Goal: Obtain resource: Obtain resource

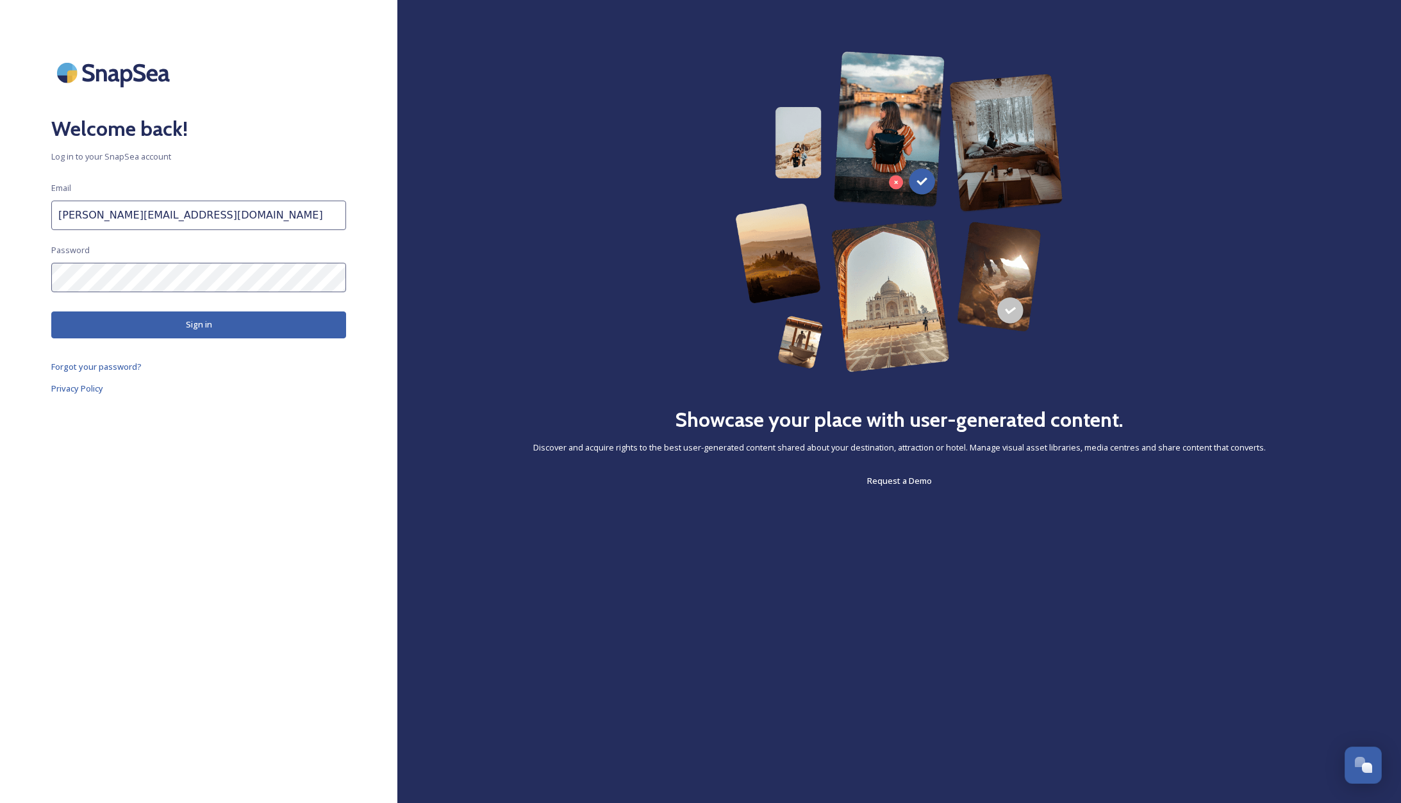
click at [294, 326] on button "Sign in" at bounding box center [198, 325] width 295 height 26
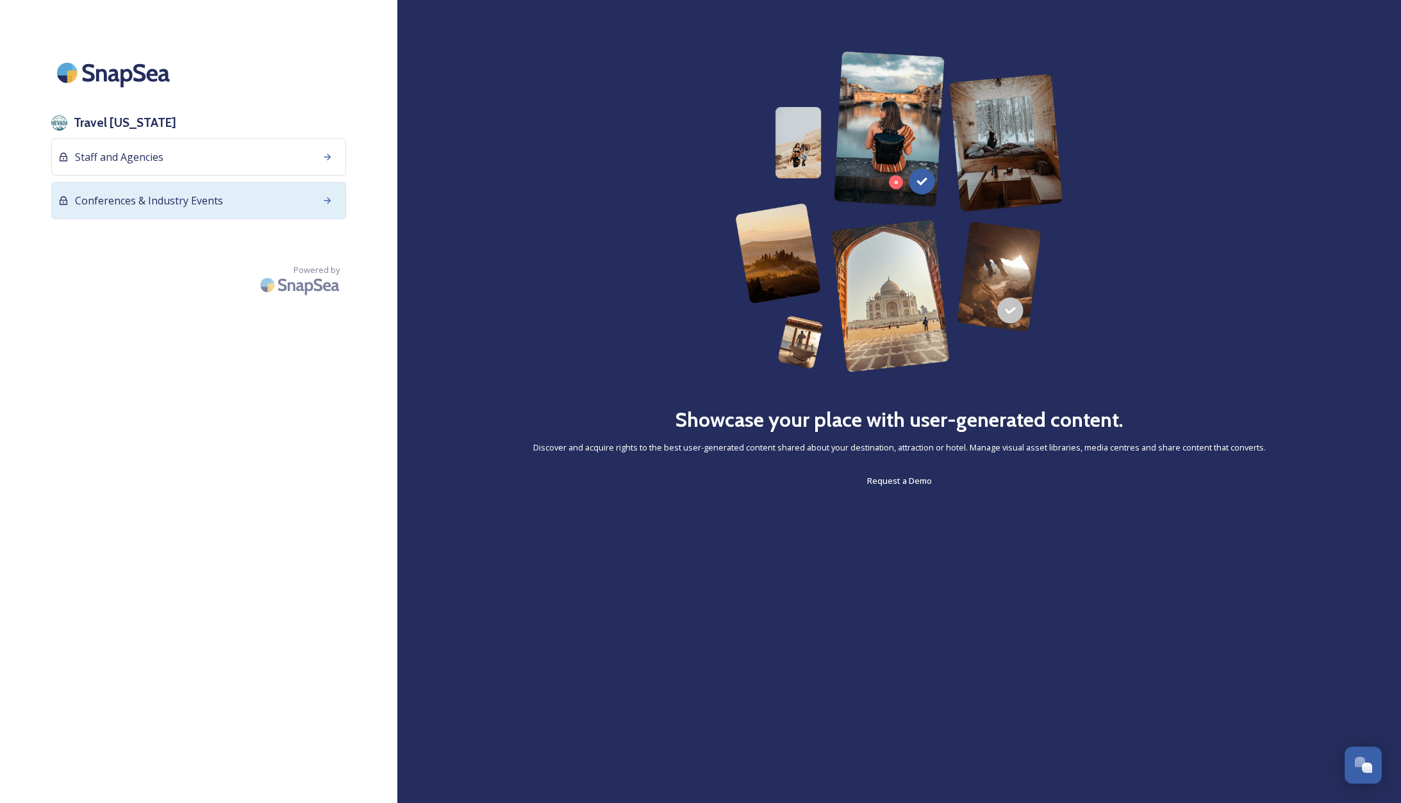
click at [219, 206] on span "Conferences & Industry Events" at bounding box center [149, 200] width 148 height 15
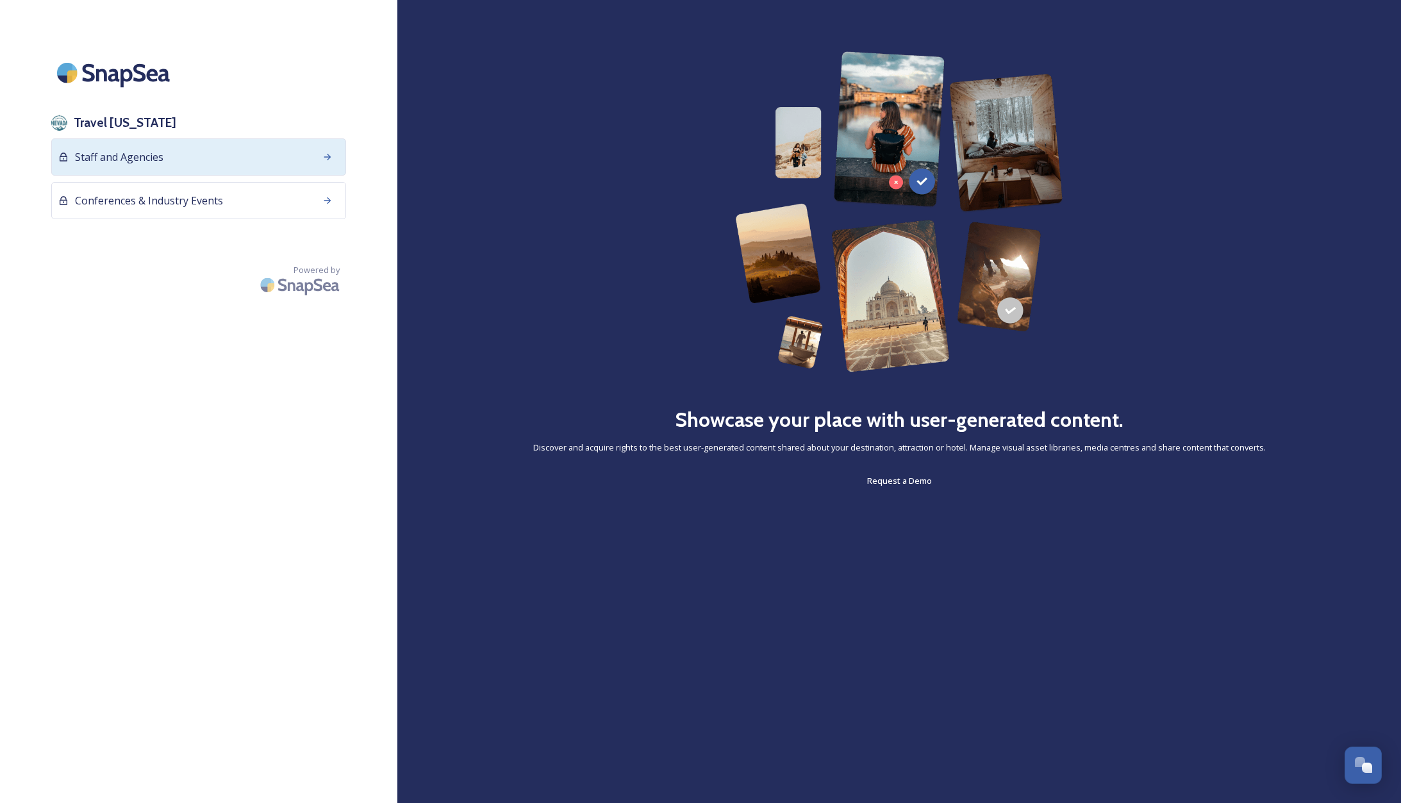
click at [210, 163] on div "Staff and Agencies" at bounding box center [198, 156] width 295 height 37
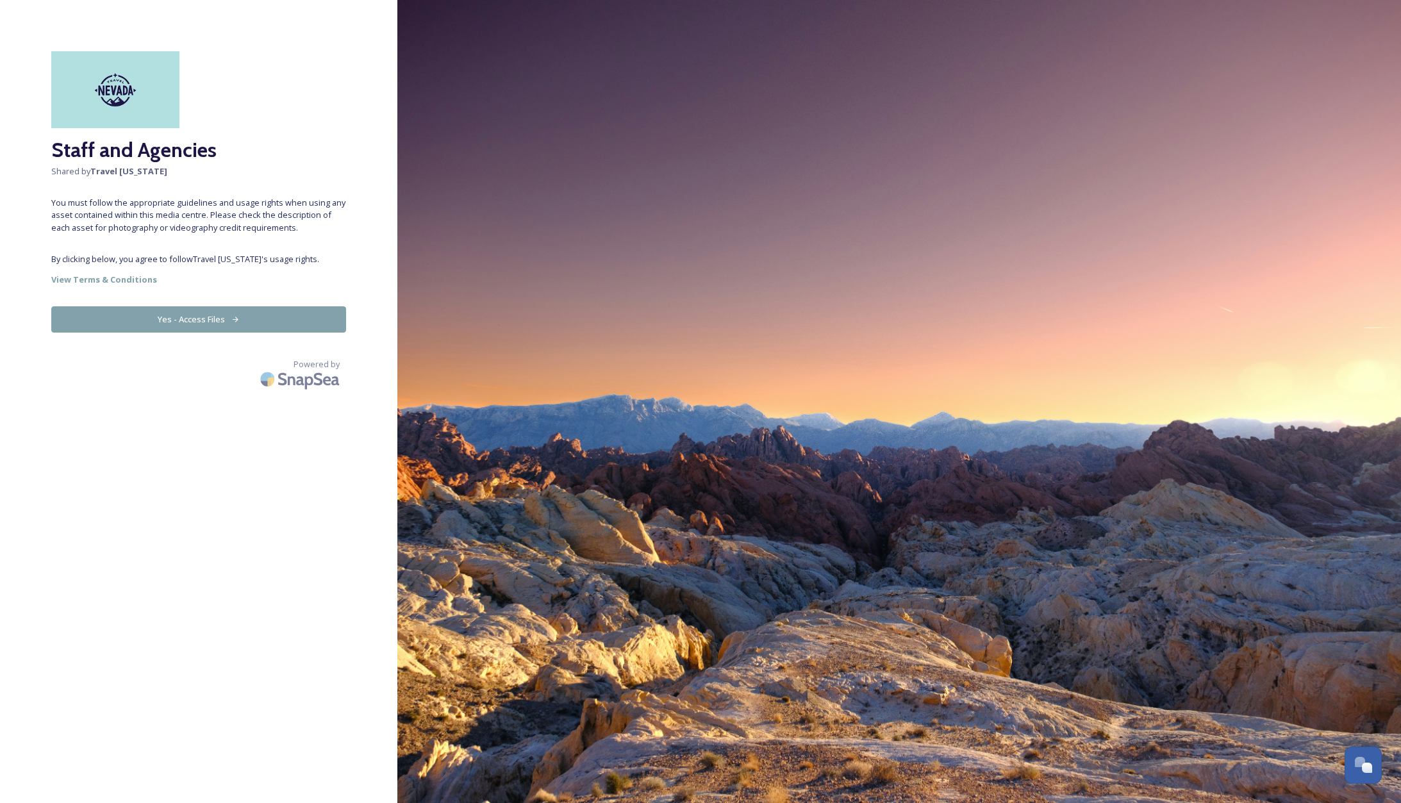
click at [279, 320] on button "Yes - Access Files" at bounding box center [198, 319] width 295 height 26
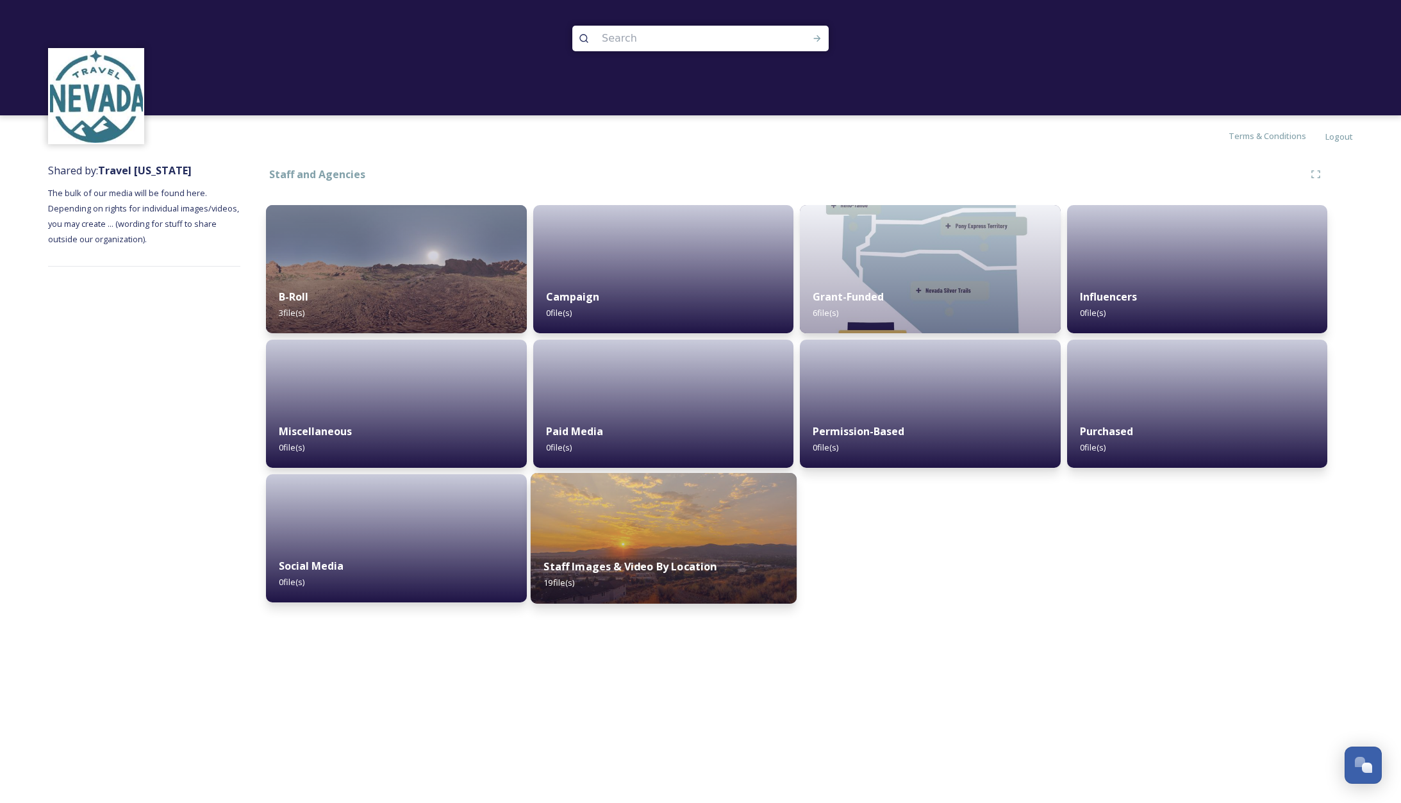
click at [671, 549] on div "Staff Images & Video By Location 19 file(s)" at bounding box center [663, 574] width 266 height 58
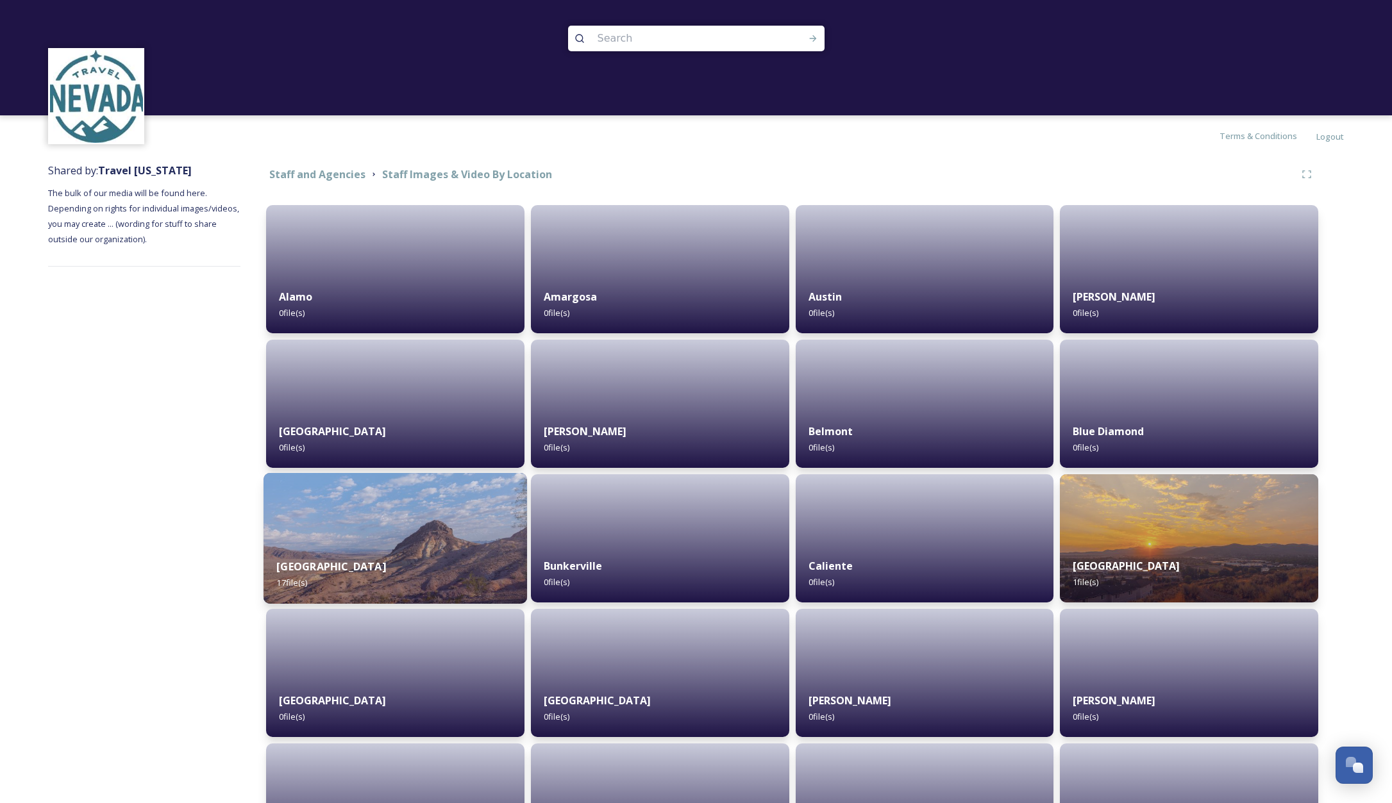
click at [417, 540] on img at bounding box center [394, 538] width 263 height 131
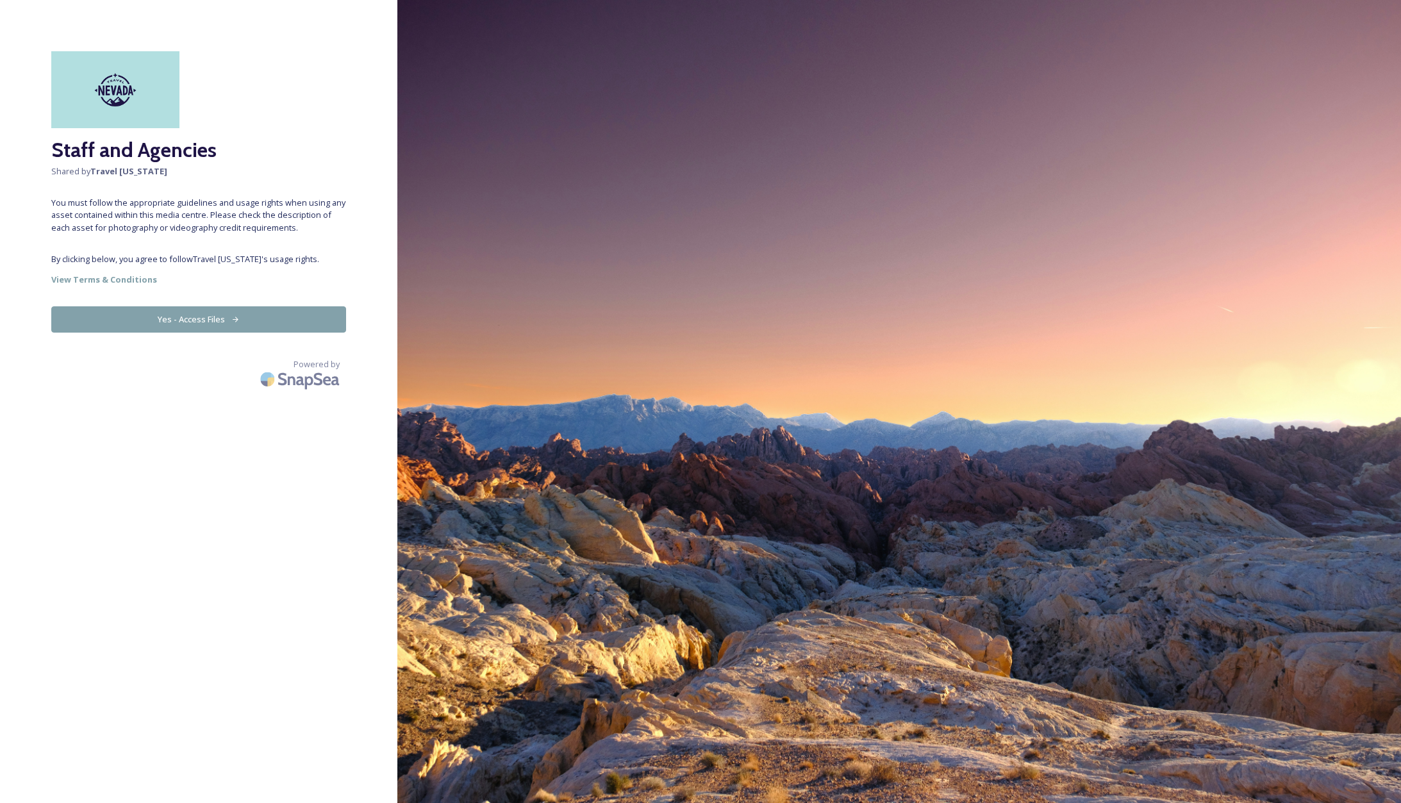
click at [198, 317] on button "Yes - Access Files" at bounding box center [198, 319] width 295 height 26
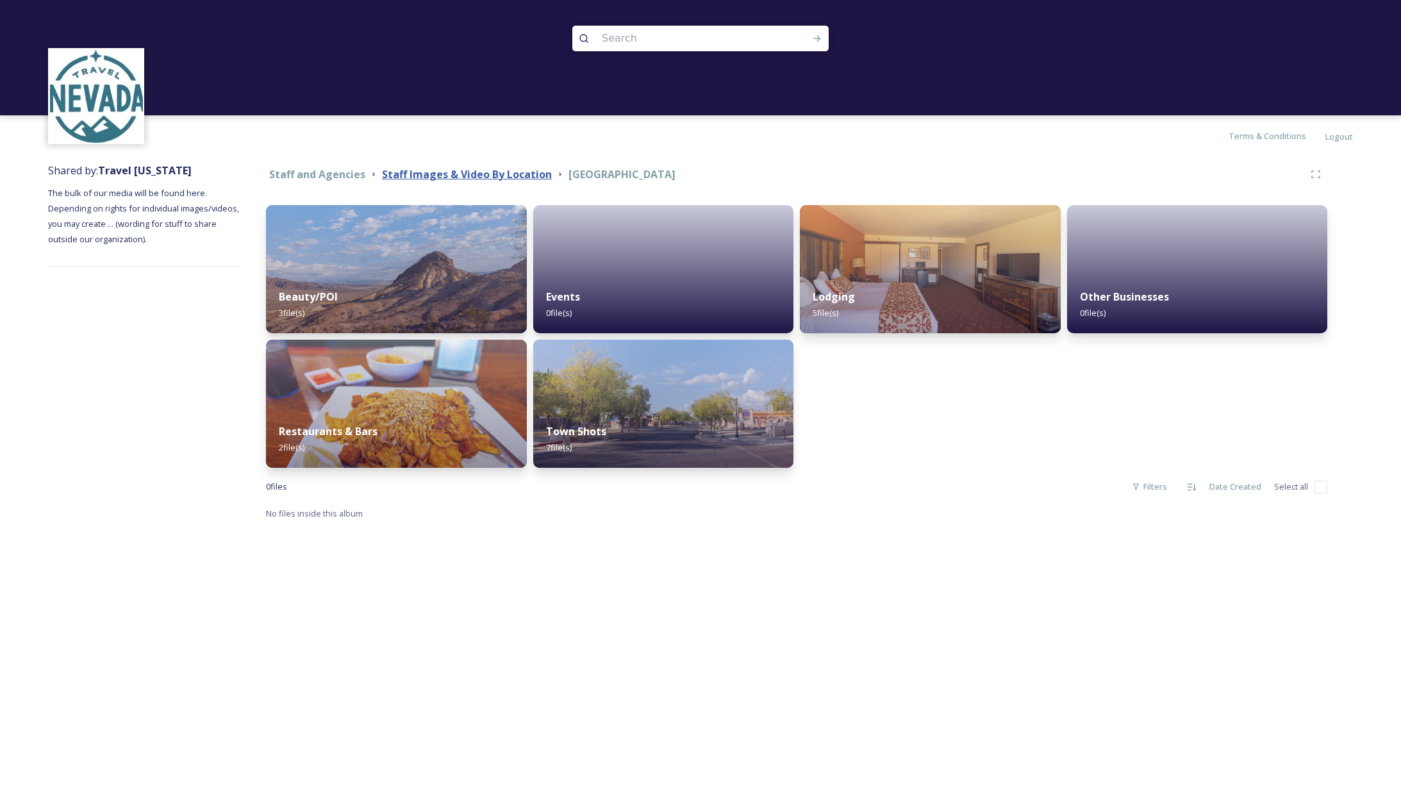
click at [511, 176] on strong "Staff Images & Video By Location" at bounding box center [467, 174] width 170 height 14
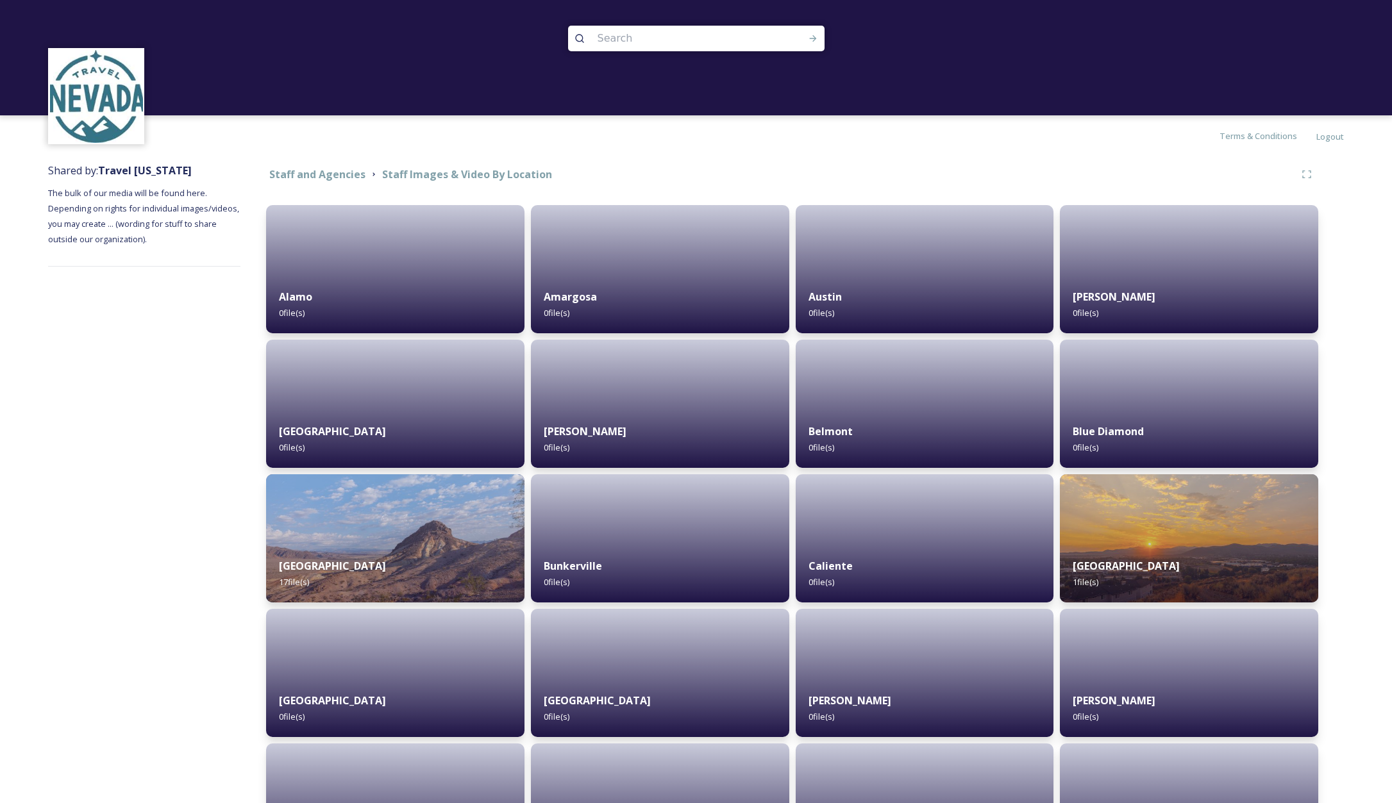
click at [879, 527] on div at bounding box center [924, 538] width 258 height 128
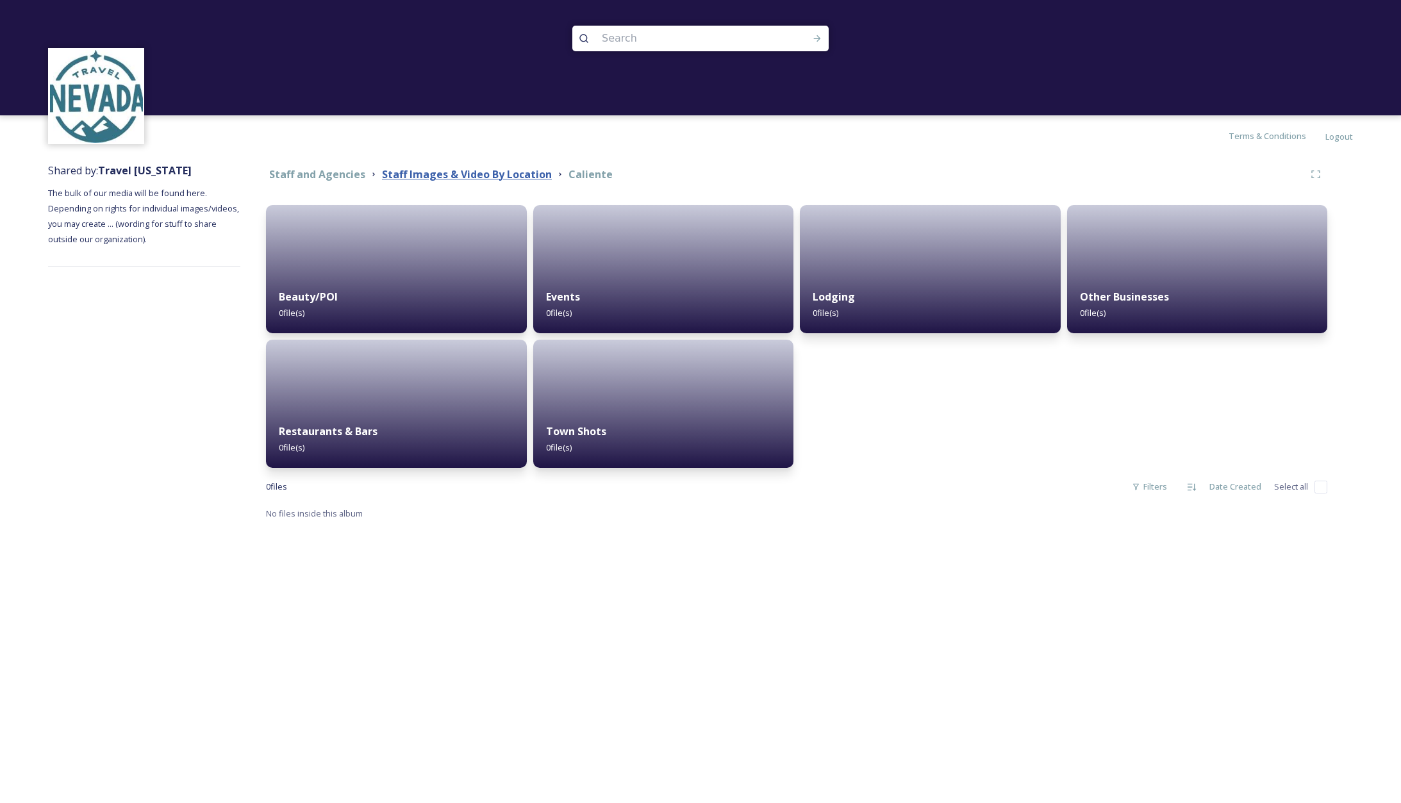
click at [525, 172] on strong "Staff Images & Video By Location" at bounding box center [467, 174] width 170 height 14
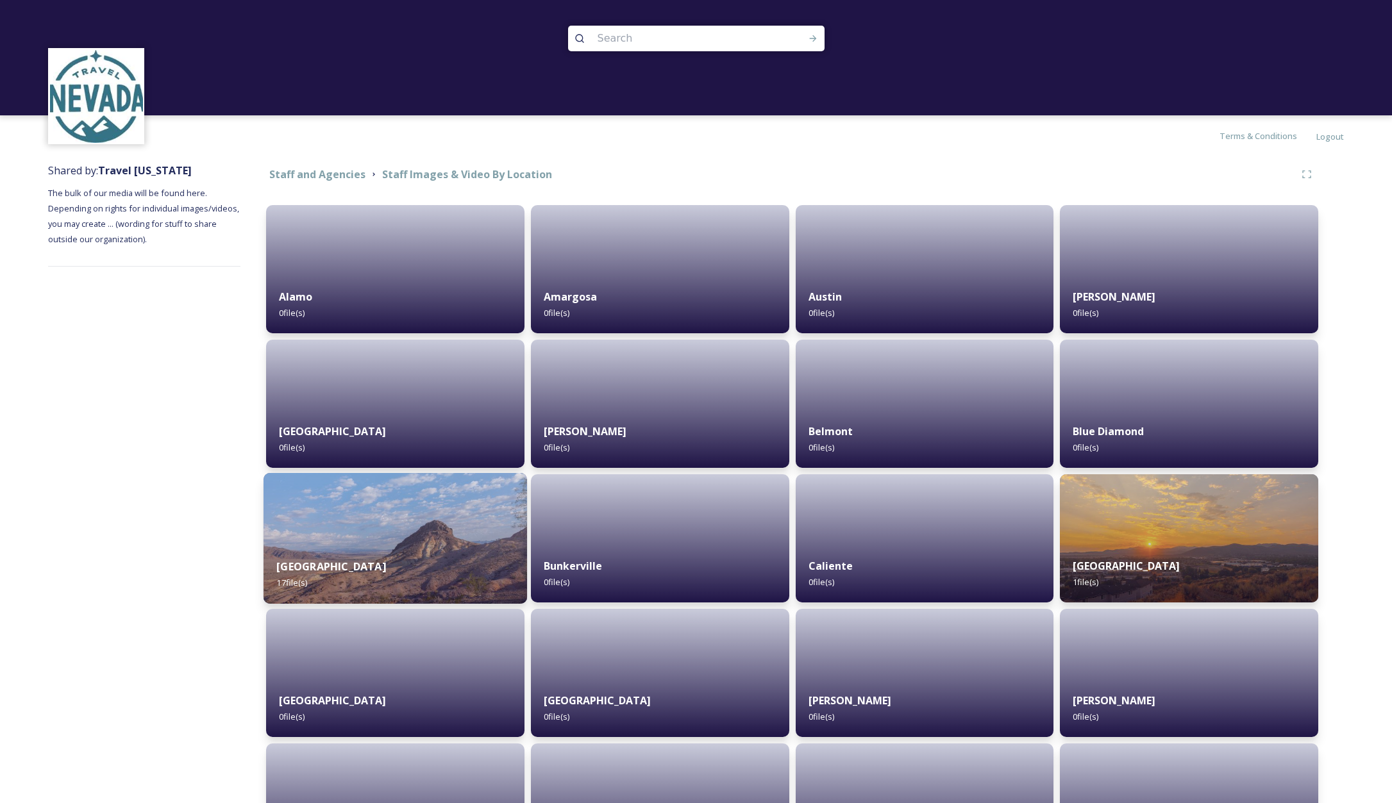
click at [445, 515] on img at bounding box center [394, 538] width 263 height 131
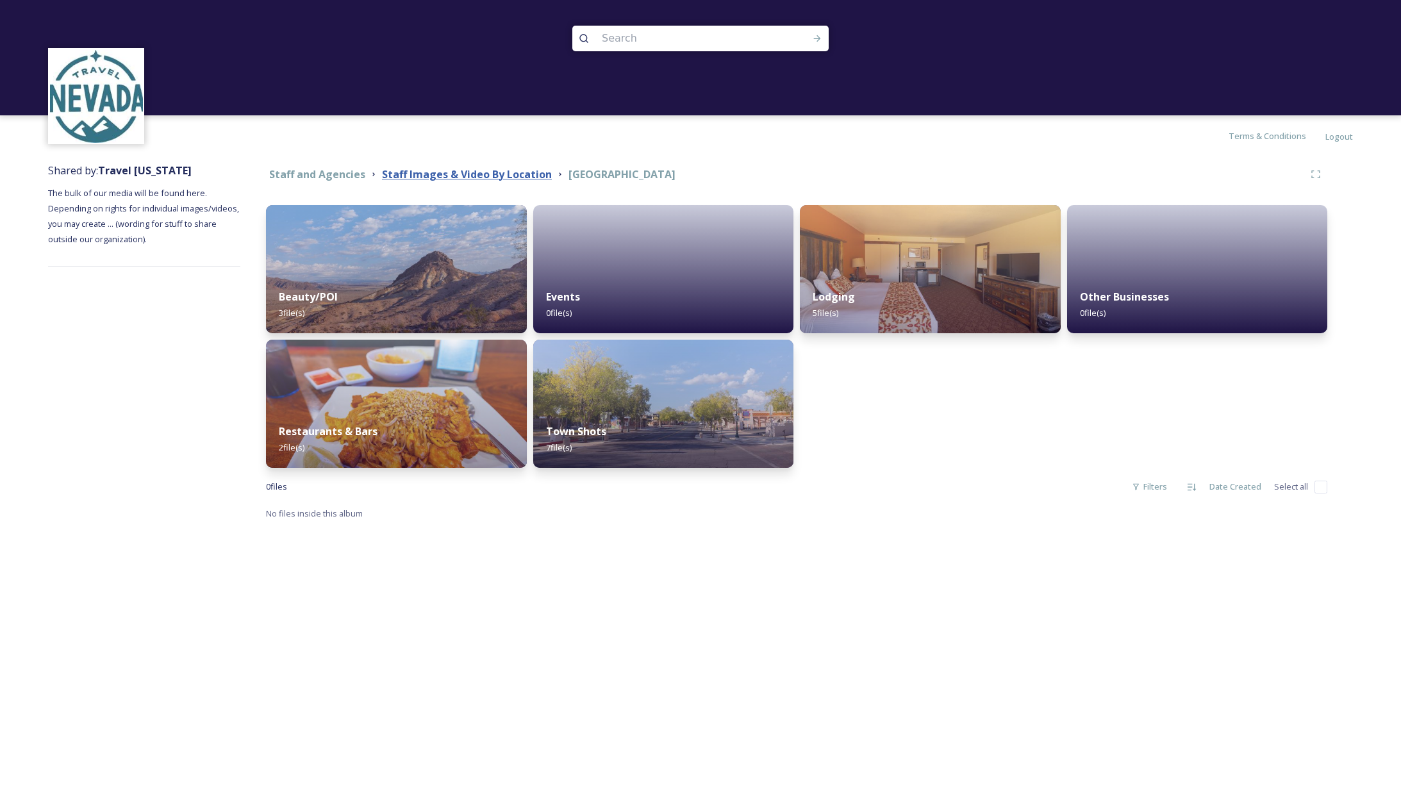
click at [513, 179] on strong "Staff Images & Video By Location" at bounding box center [467, 174] width 170 height 14
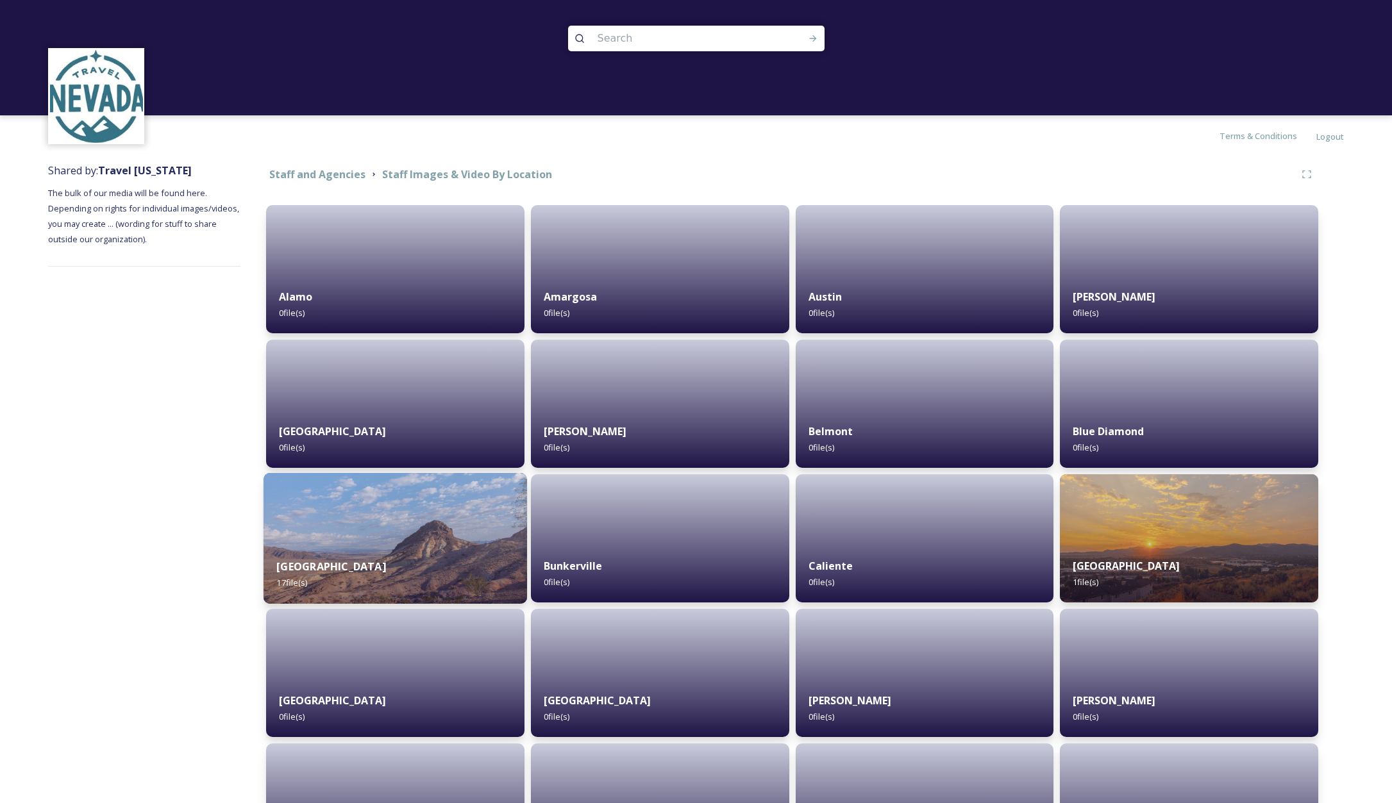
click at [446, 513] on img at bounding box center [394, 538] width 263 height 131
